Goal: Browse casually: Explore the website without a specific task or goal

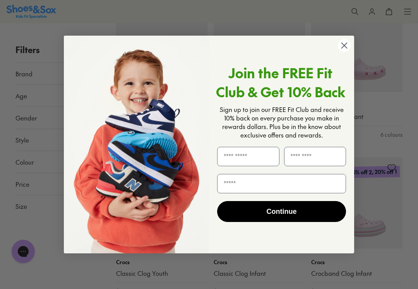
scroll to position [799, 0]
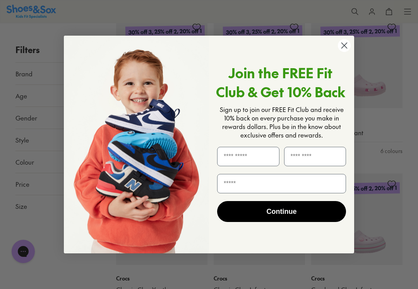
click at [349, 52] on circle "Close dialog" at bounding box center [344, 45] width 13 height 13
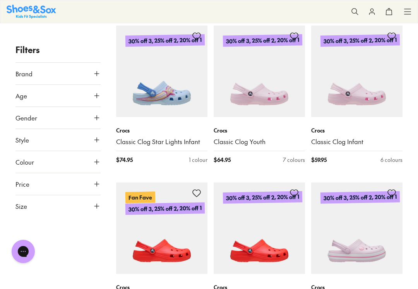
scroll to position [784, 0]
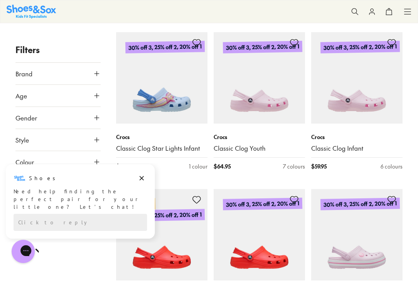
click at [0, 0] on span at bounding box center [0, 0] width 0 height 0
click at [0, 0] on button at bounding box center [0, 0] width 0 height 0
click at [0, 0] on span at bounding box center [0, 0] width 0 height 0
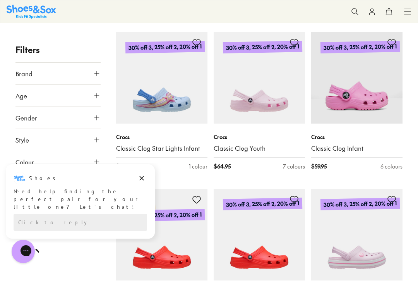
click at [0, 0] on span at bounding box center [0, 0] width 0 height 0
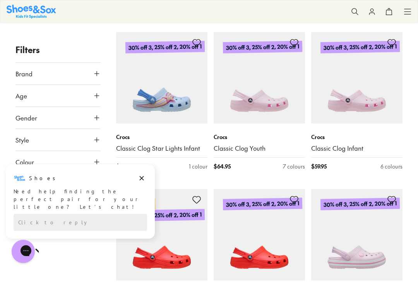
click at [0, 0] on span at bounding box center [0, 0] width 0 height 0
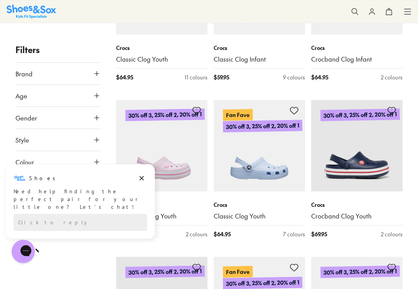
scroll to position [1080, 0]
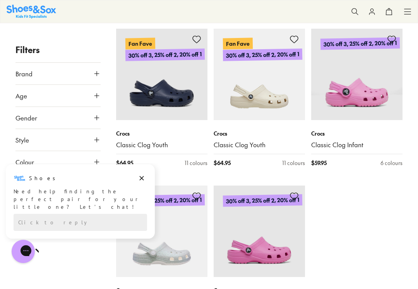
scroll to position [1559, 0]
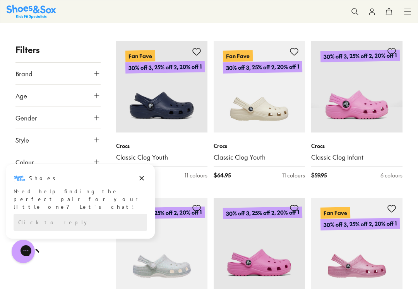
click at [0, 0] on span at bounding box center [0, 0] width 0 height 0
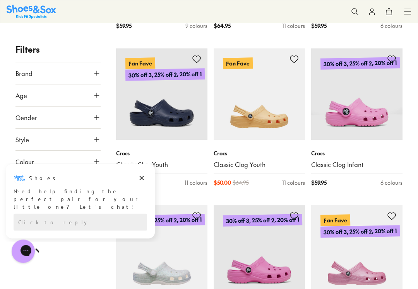
scroll to position [1399, 0]
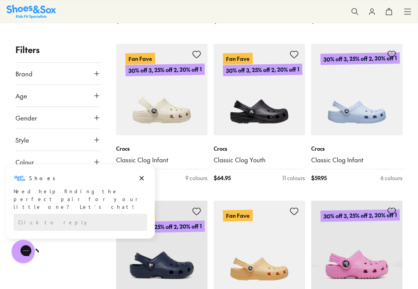
click at [0, 0] on span at bounding box center [0, 0] width 0 height 0
